Goal: Find specific page/section: Find specific page/section

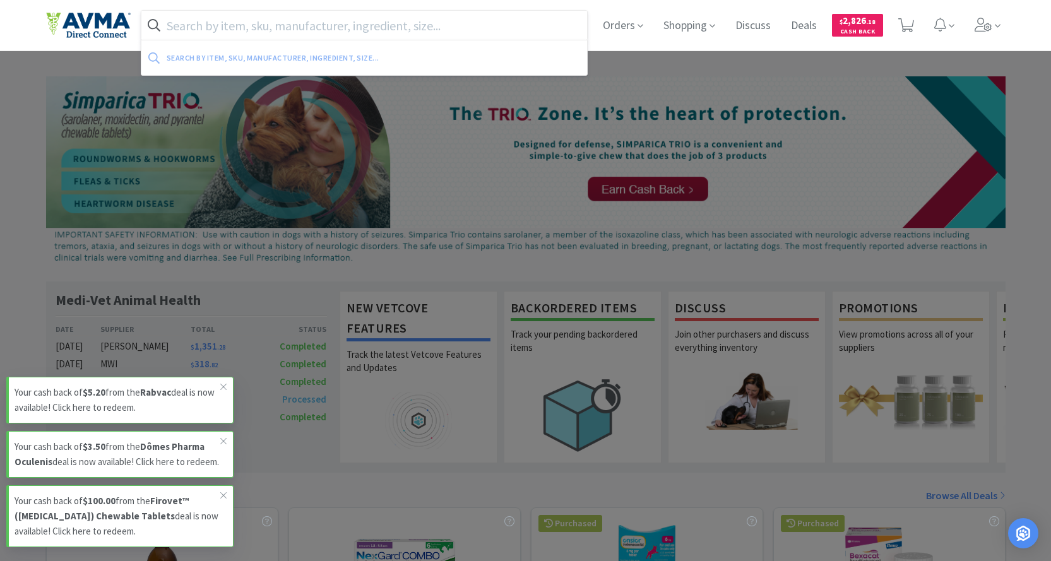
click at [263, 17] on input "text" at bounding box center [364, 25] width 446 height 29
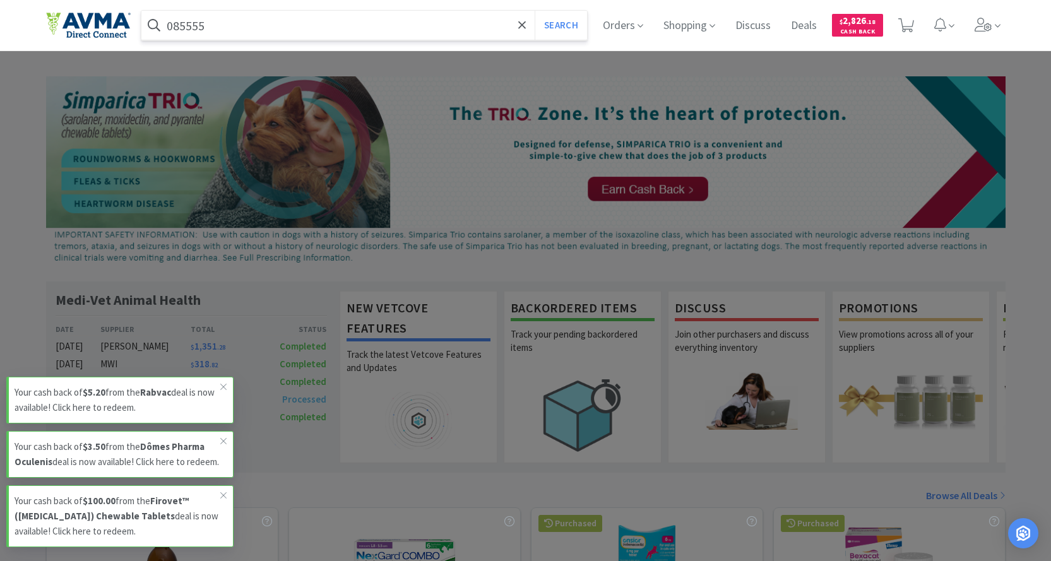
type input "085555"
click at [535, 11] on button "Search" at bounding box center [561, 25] width 52 height 29
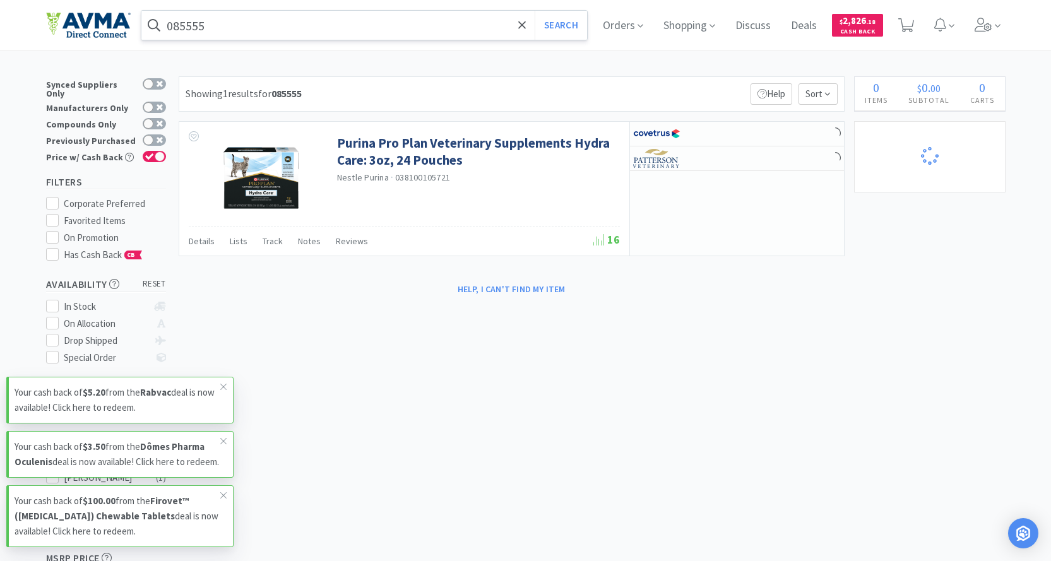
select select "1"
select select "6"
select select "2"
select select "1"
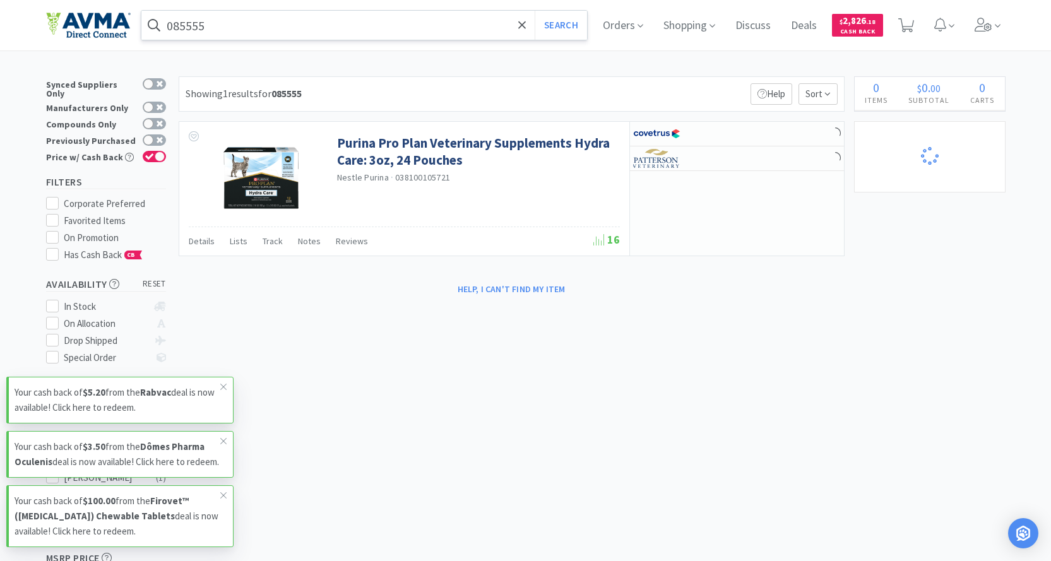
select select "1"
select select "3"
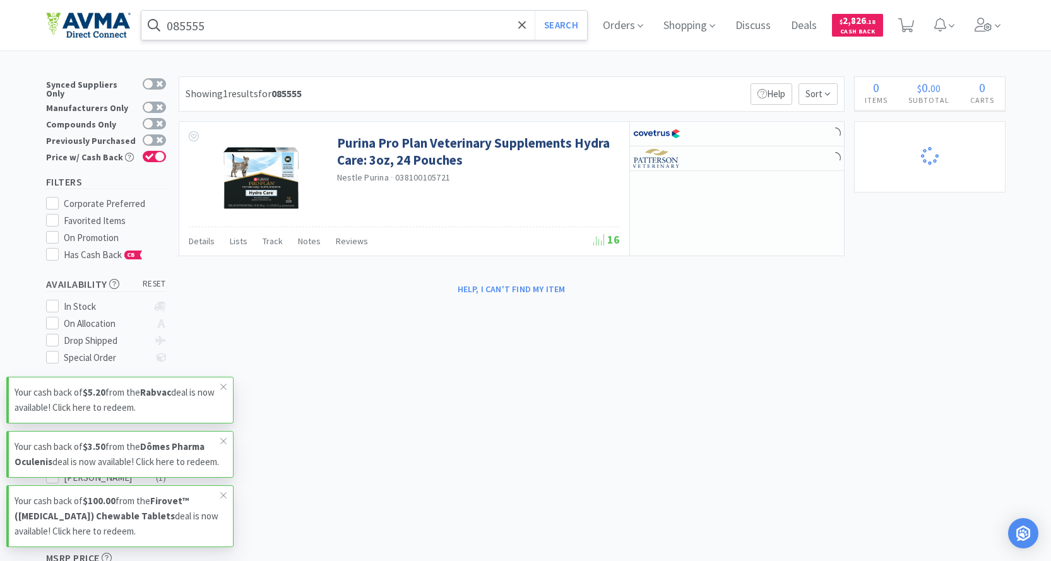
select select "1"
select select "2"
select select "1"
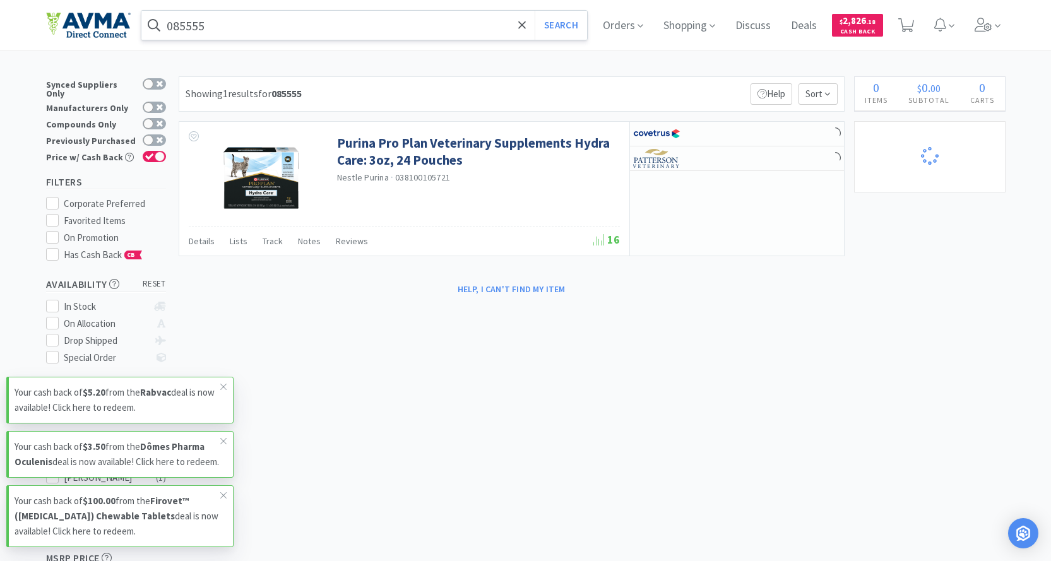
select select "1"
select select "5"
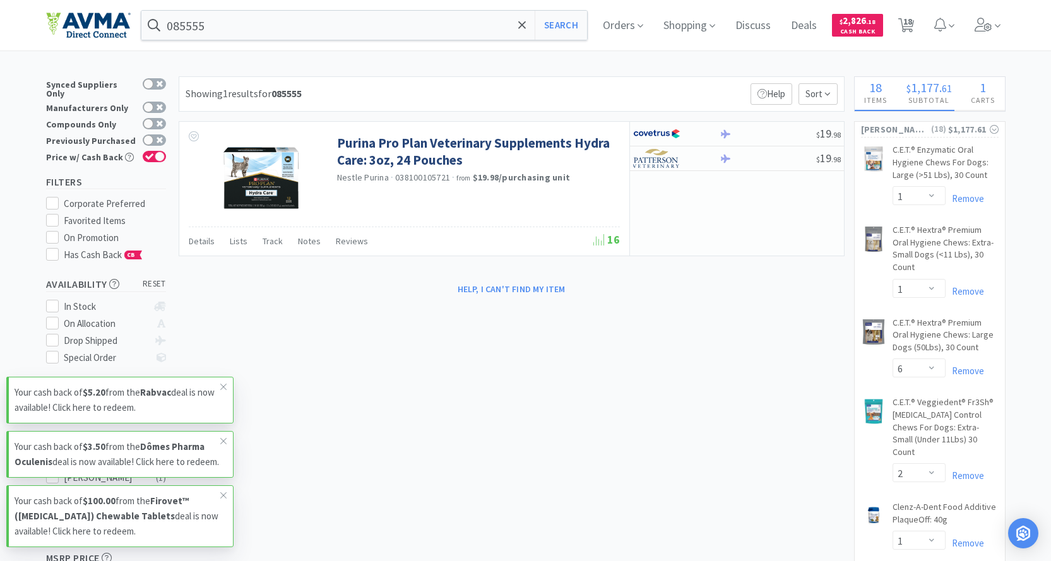
select select "1"
select select "2"
select select "1"
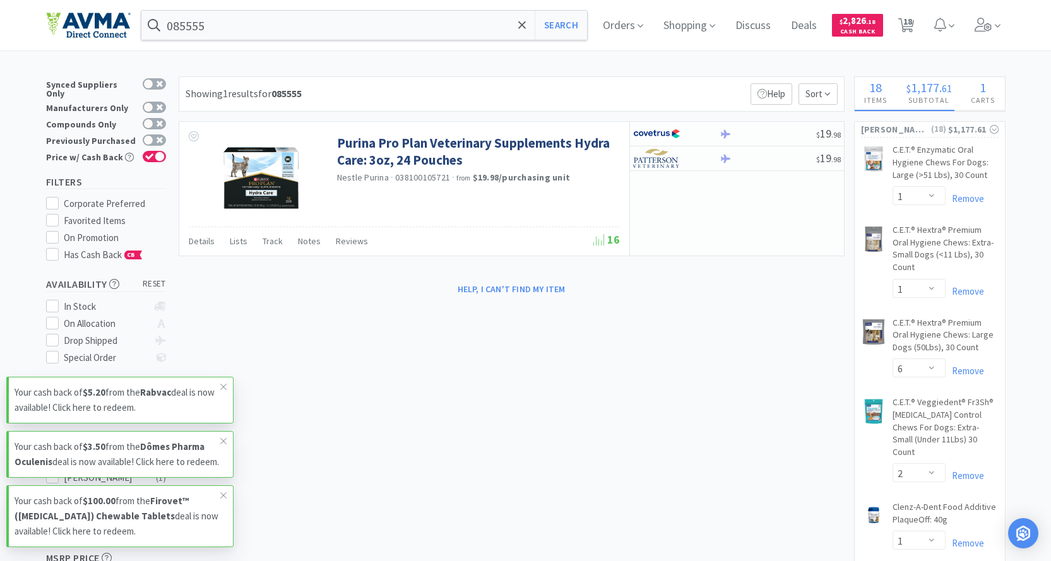
select select "2"
select select "5"
select select "1"
select select "8"
select select "5"
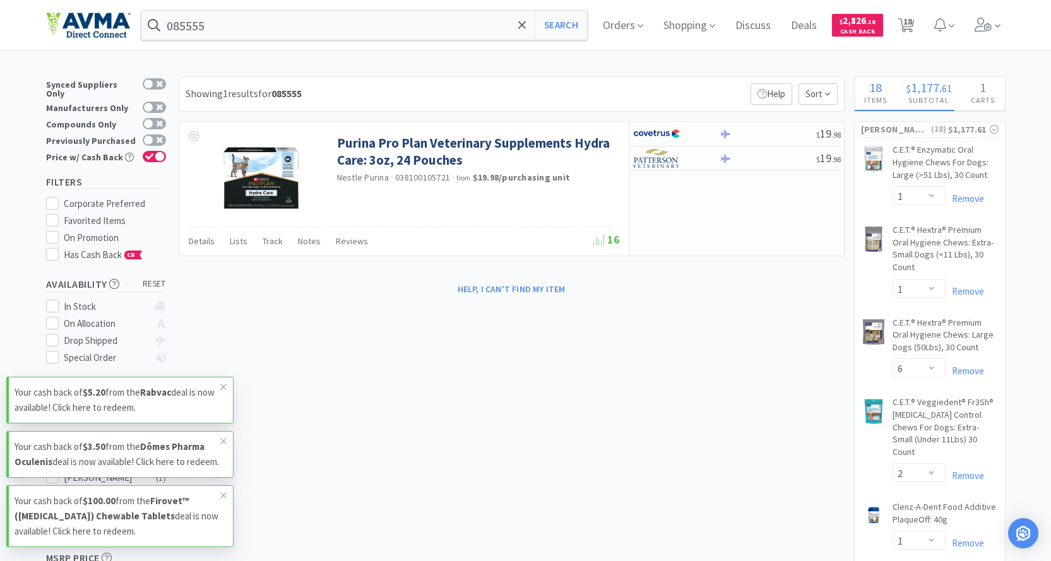
select select "2"
select select "1"
select select "12"
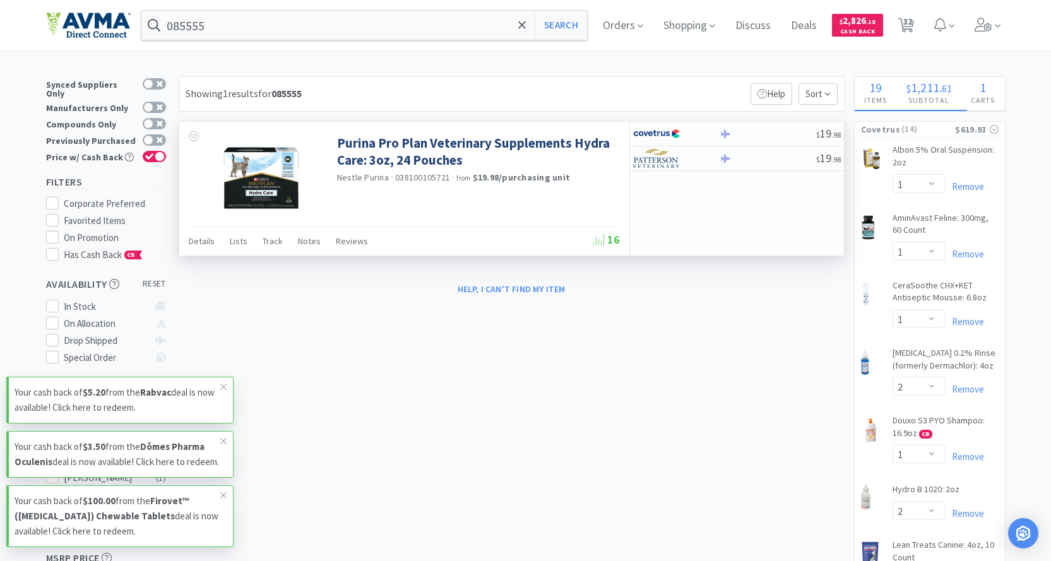
select select "1"
select select "2"
select select "1"
select select "2"
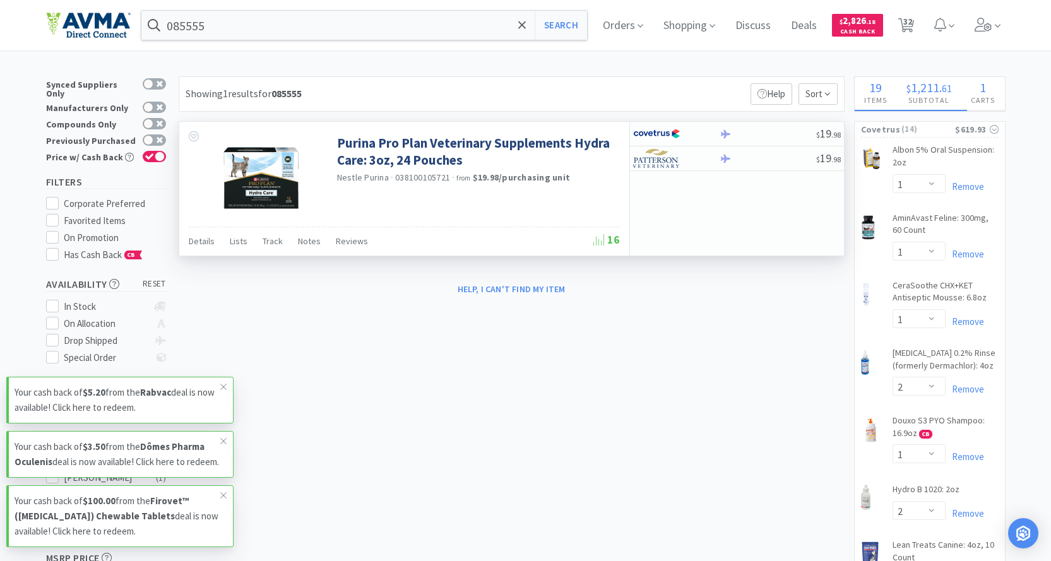
select select "1"
select select "4"
select select "1"
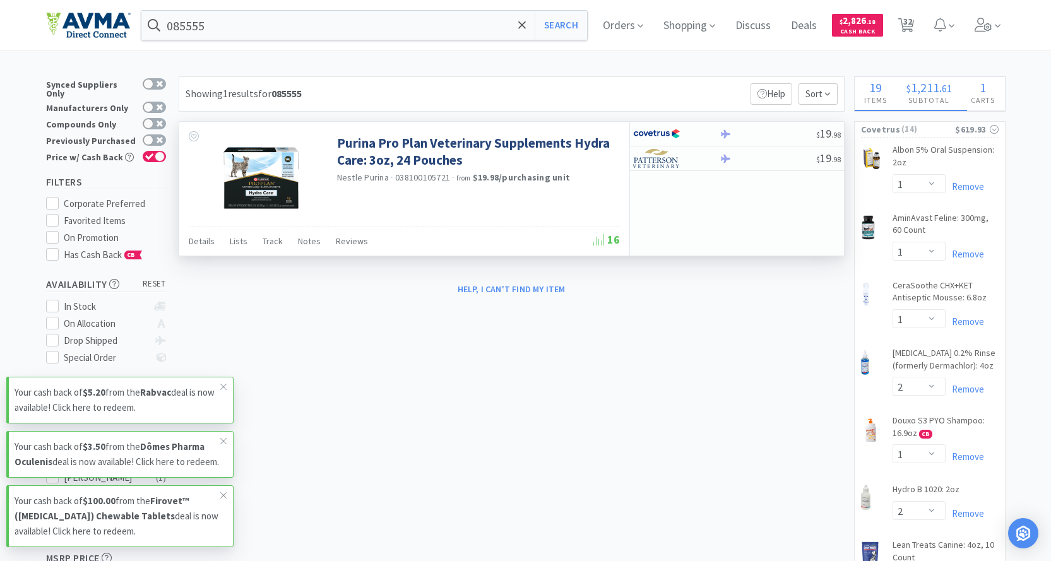
select select "15"
select select "1"
